Goal: Navigation & Orientation: Find specific page/section

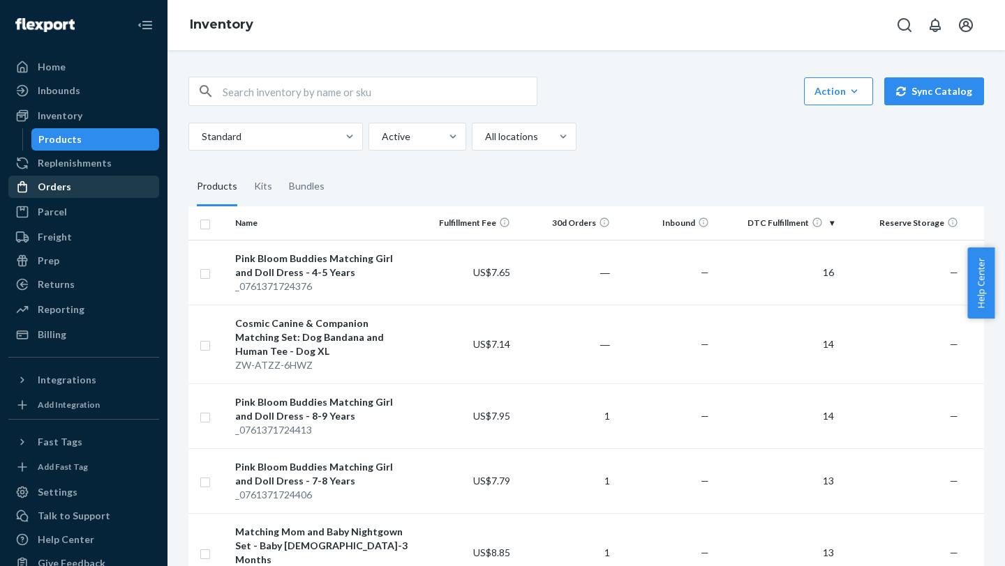
click at [78, 186] on div "Orders" at bounding box center [84, 187] width 148 height 20
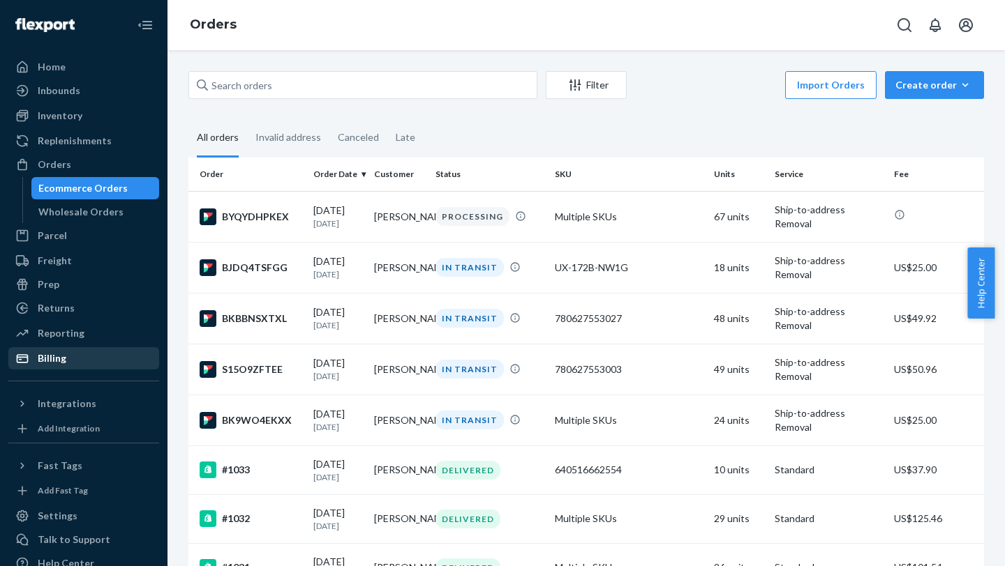
click at [67, 224] on div "Billing" at bounding box center [84, 359] width 148 height 20
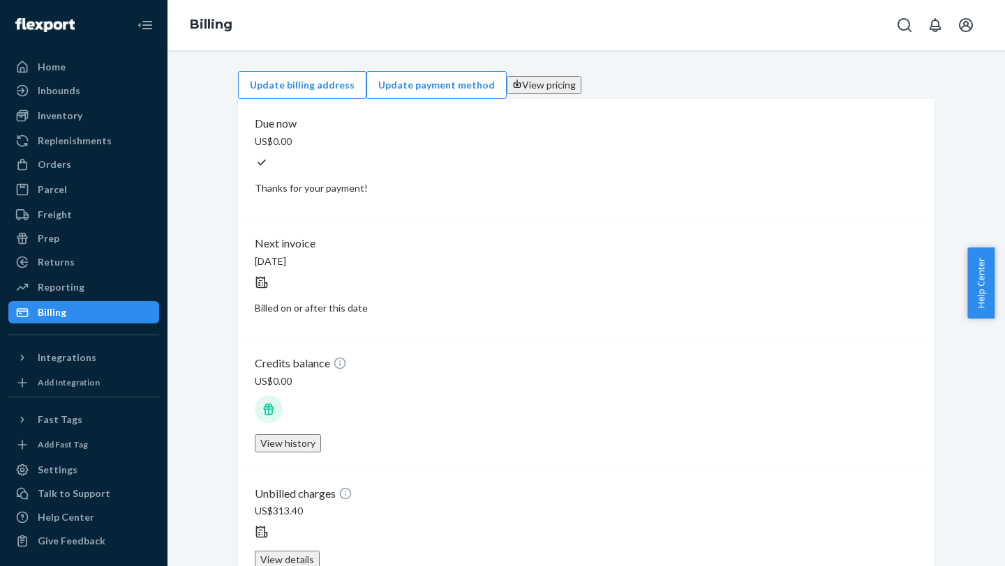
click at [319, 224] on button "View details" at bounding box center [287, 560] width 65 height 18
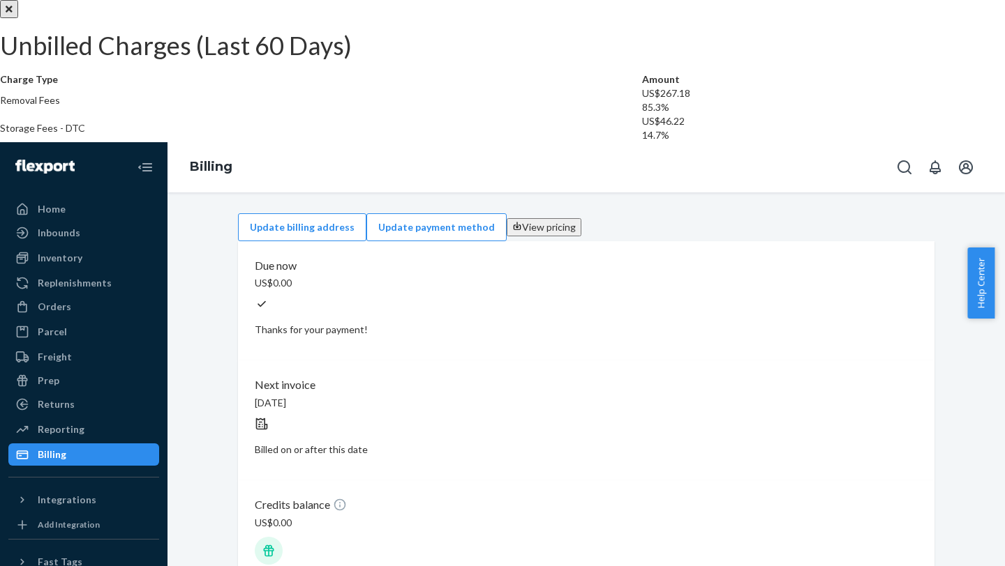
click at [18, 18] on button "Close" at bounding box center [9, 9] width 18 height 18
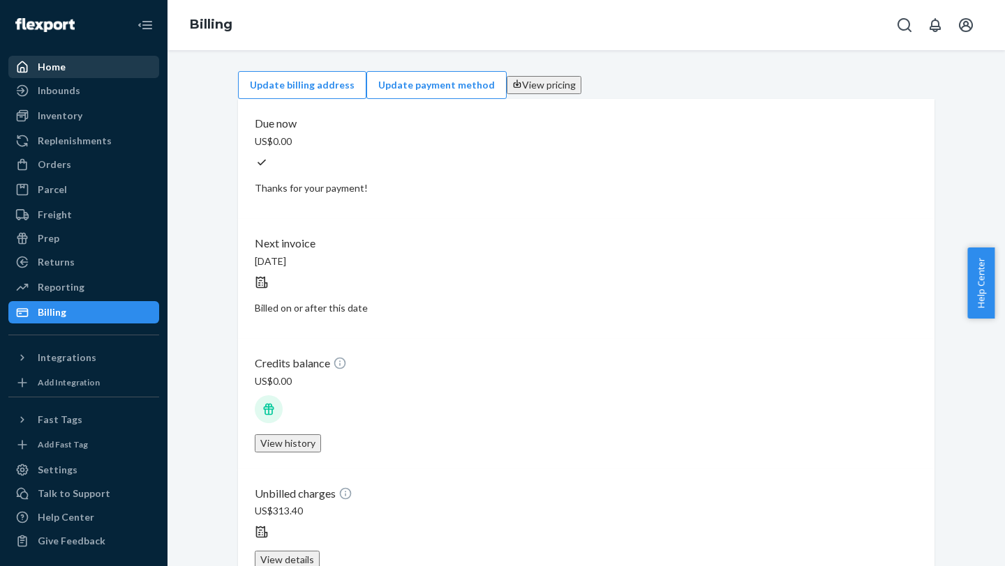
click at [69, 69] on div "Home" at bounding box center [84, 67] width 148 height 20
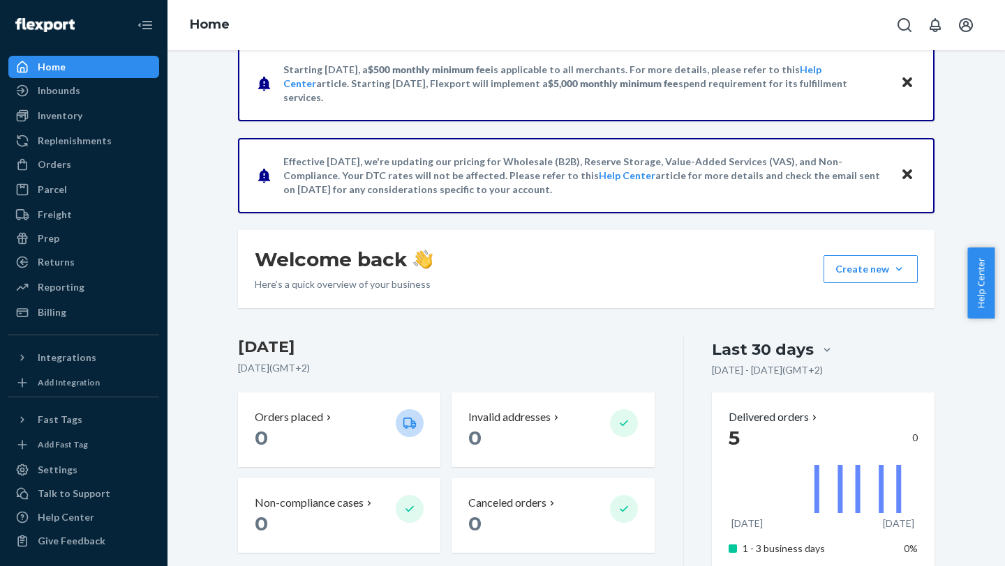
scroll to position [27, 0]
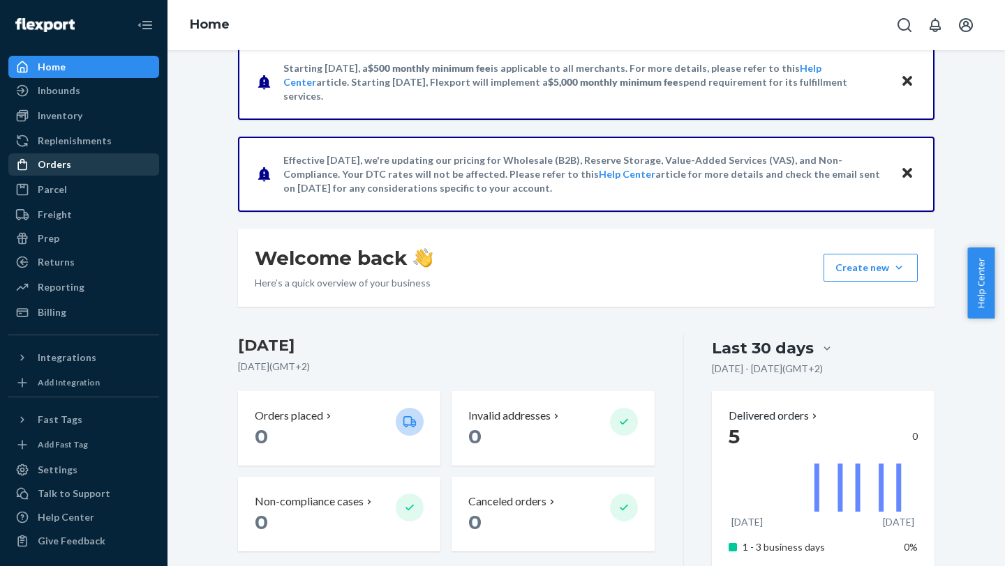
click at [78, 168] on div "Orders" at bounding box center [84, 165] width 148 height 20
